Goal: Find specific page/section: Find specific page/section

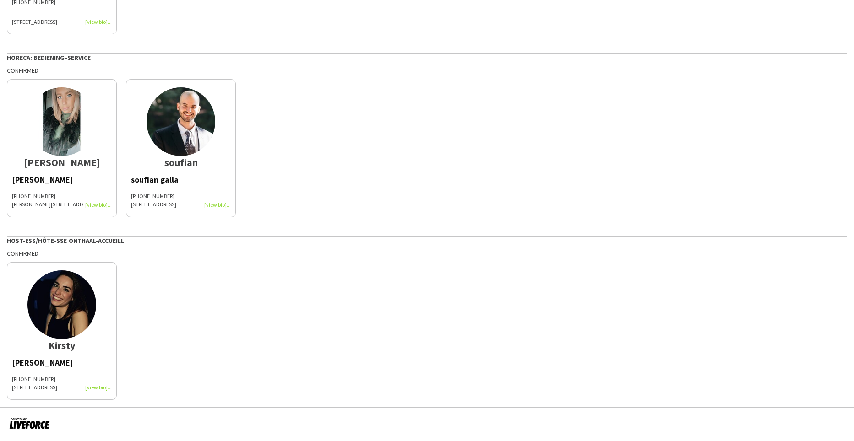
click at [98, 387] on div "Kirsty Gerin +32498578429 Langbaanvelden 102 2100 Deurne" at bounding box center [62, 375] width 100 height 33
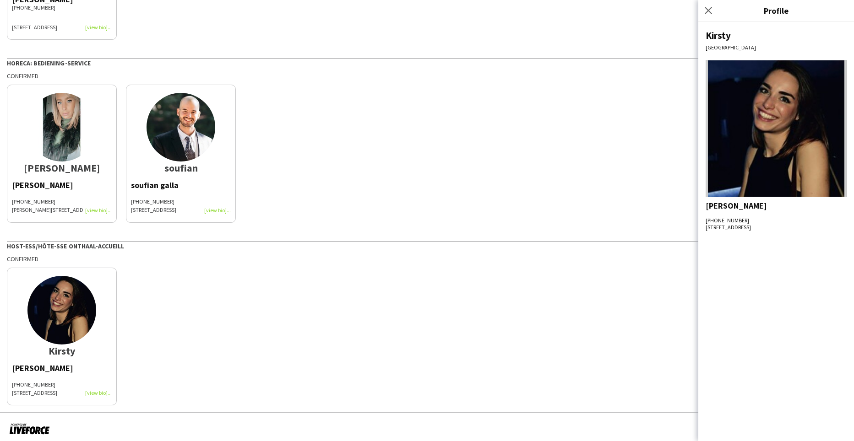
scroll to position [179, 0]
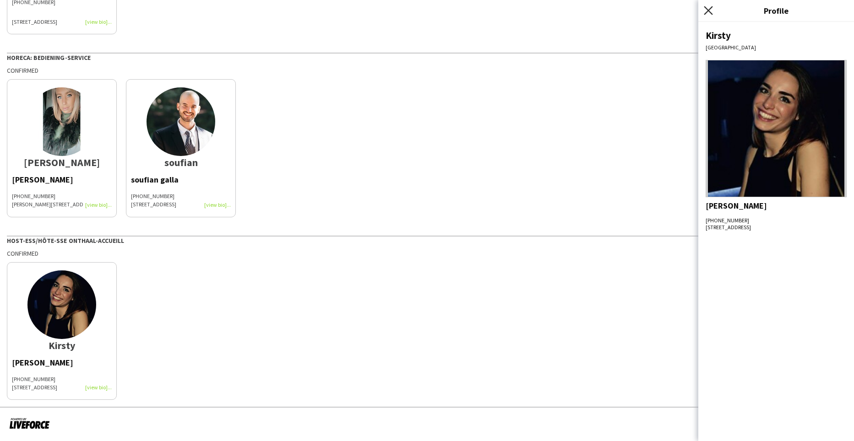
click at [709, 10] on icon at bounding box center [708, 10] width 9 height 9
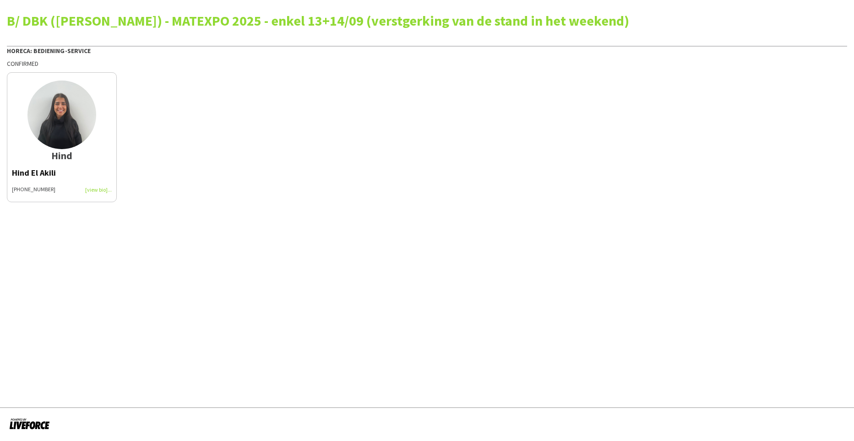
click at [96, 191] on div "[PERSON_NAME] [PHONE_NUMBER]" at bounding box center [62, 181] width 100 height 25
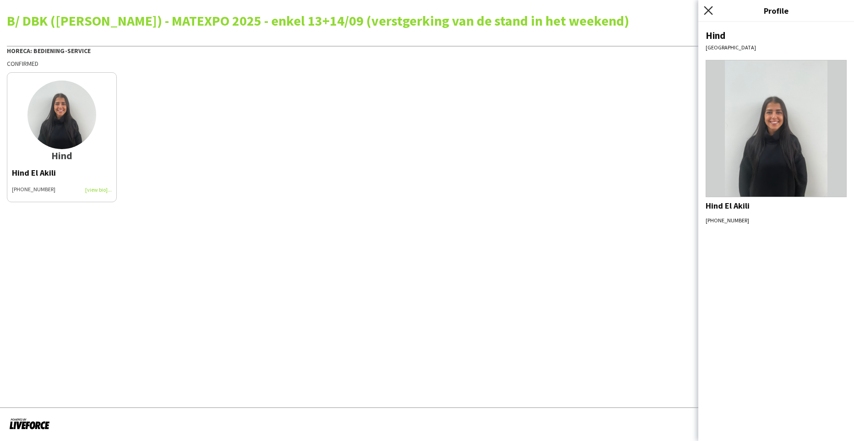
click at [705, 7] on icon at bounding box center [708, 10] width 9 height 9
